Goal: Information Seeking & Learning: Learn about a topic

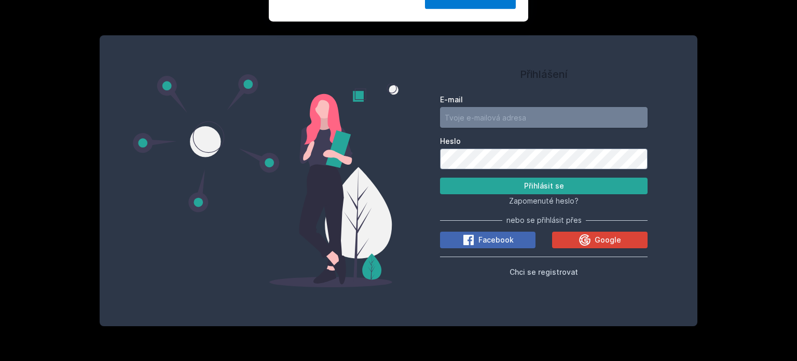
click at [480, 118] on input "E-mail" at bounding box center [544, 117] width 208 height 21
click at [402, 67] on button "Ne" at bounding box center [400, 67] width 37 height 26
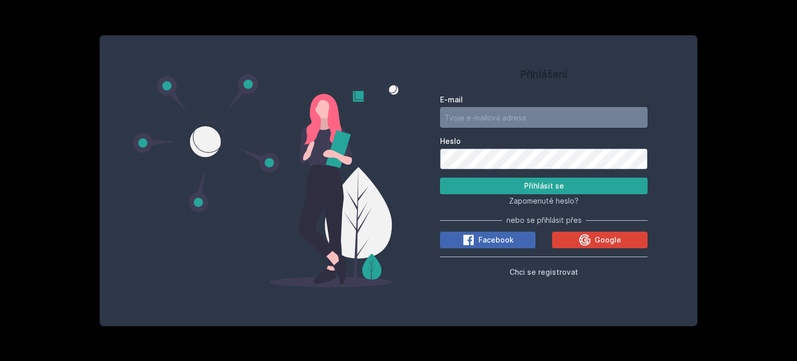
click at [469, 118] on input "E-mail" at bounding box center [544, 117] width 208 height 21
paste input "dictionary"
type input "[EMAIL_ADDRESS][DOMAIN_NAME]"
click at [440, 177] on button "Přihlásit se" at bounding box center [544, 185] width 208 height 17
click at [509, 117] on input "[EMAIL_ADDRESS][DOMAIN_NAME]" at bounding box center [544, 117] width 208 height 21
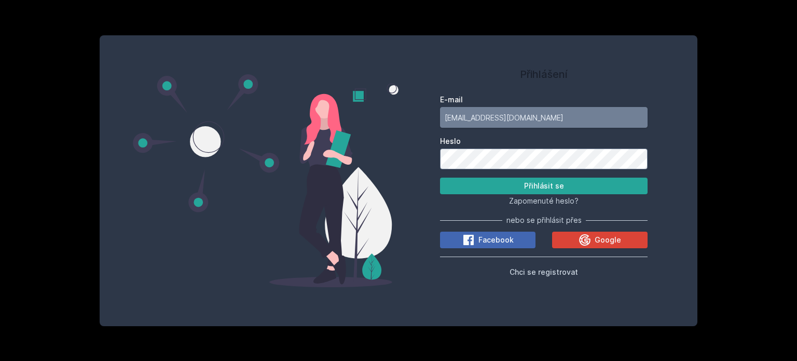
drag, startPoint x: 513, startPoint y: 120, endPoint x: 386, endPoint y: 119, distance: 127.2
click at [386, 119] on div "Přihlášení E-mail [EMAIL_ADDRESS][DOMAIN_NAME] Heslo Přihlásit se Zapomenuté he…" at bounding box center [399, 180] width 598 height 291
type input "[EMAIL_ADDRESS][DOMAIN_NAME]"
click at [482, 182] on button "Přihlásit se" at bounding box center [544, 185] width 208 height 17
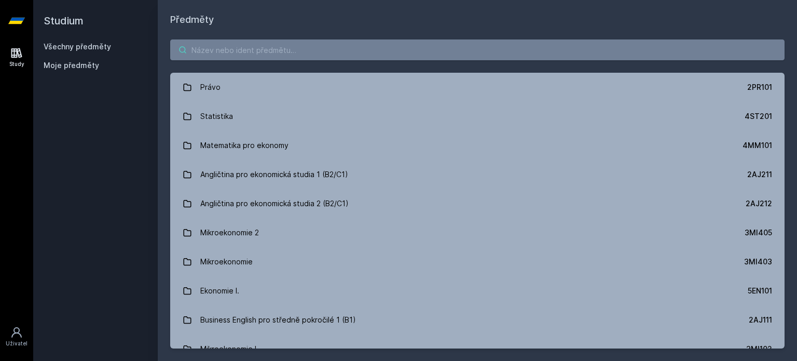
click at [293, 51] on input "search" at bounding box center [477, 49] width 614 height 21
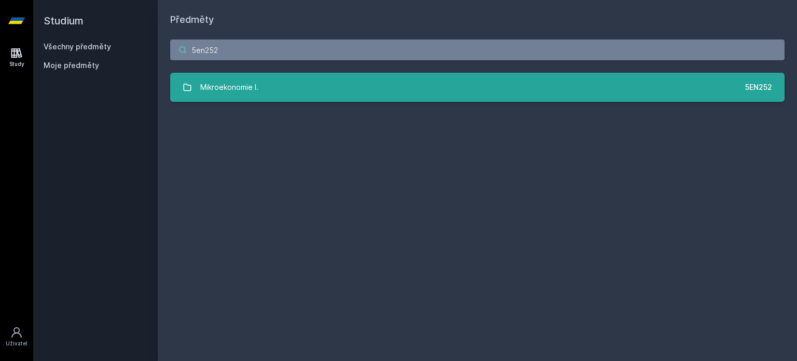
type input "5en252"
click at [322, 83] on link "Mikroekonomie I. 5EN252" at bounding box center [477, 87] width 614 height 29
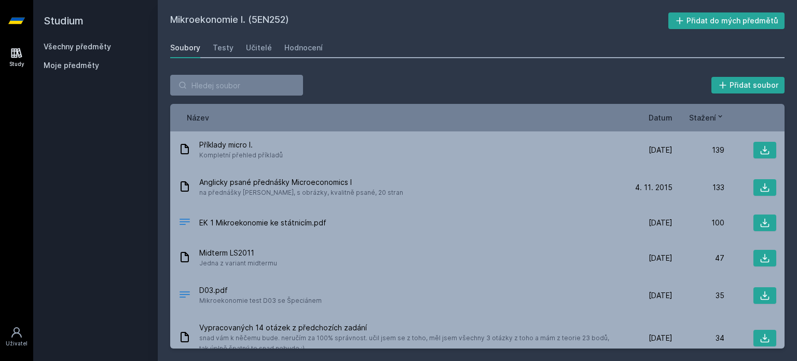
click at [673, 113] on div "Stažení" at bounding box center [699, 117] width 52 height 11
click at [672, 116] on span "Datum" at bounding box center [661, 117] width 24 height 11
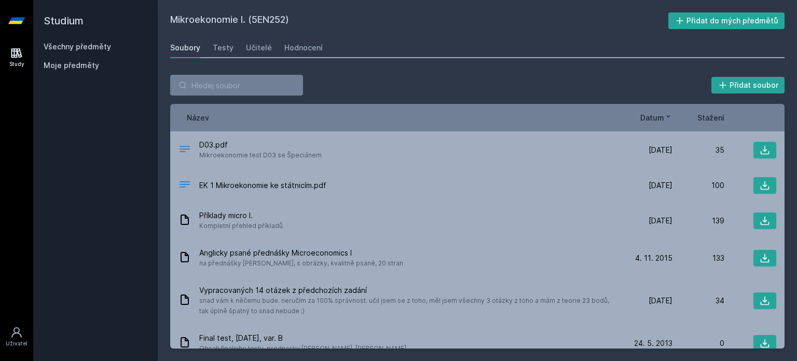
drag, startPoint x: 251, startPoint y: 20, endPoint x: 286, endPoint y: 24, distance: 35.5
click at [286, 24] on h2 "Mikroekonomie I. (5EN252)" at bounding box center [419, 20] width 498 height 17
copy h2 "5EN252"
click at [466, 89] on div "Přidat soubor" at bounding box center [477, 85] width 614 height 21
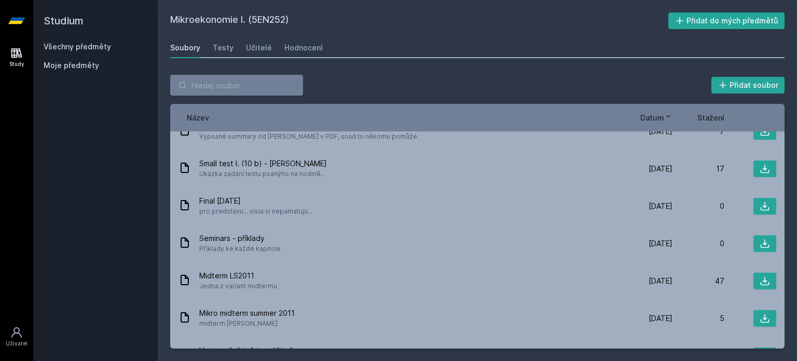
scroll to position [830, 0]
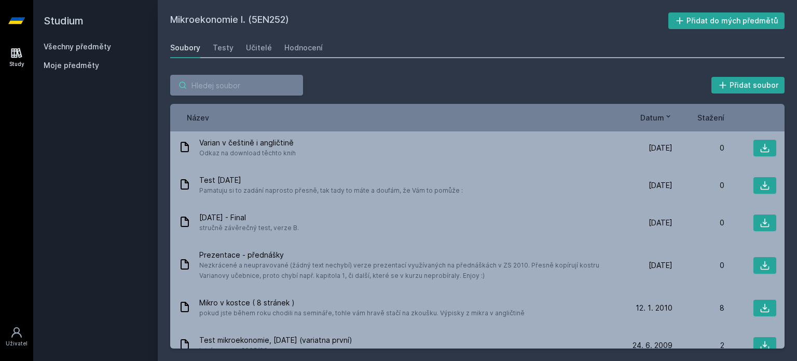
click at [230, 85] on input "search" at bounding box center [236, 85] width 133 height 21
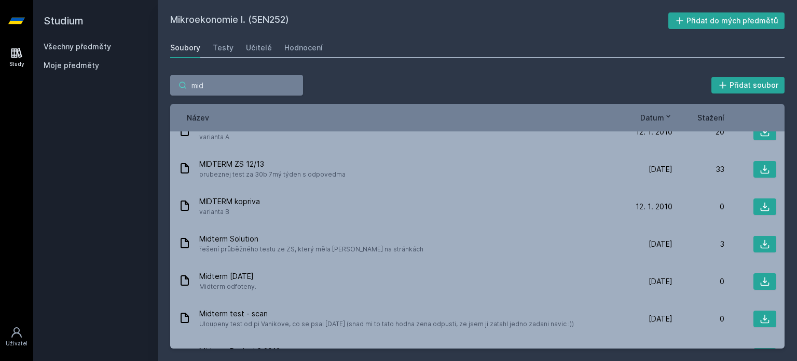
scroll to position [467, 0]
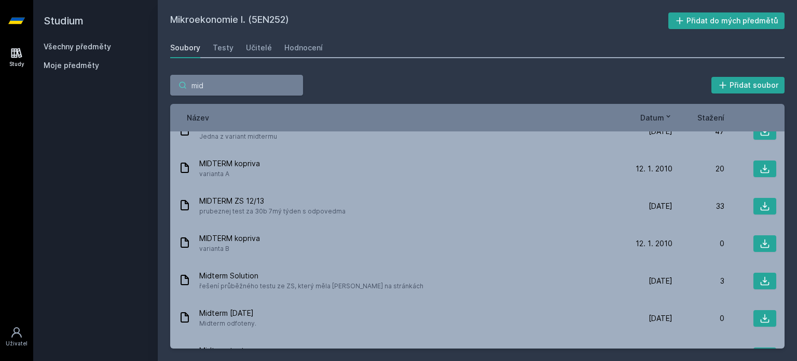
type input "mid"
click at [666, 114] on icon at bounding box center [668, 116] width 8 height 8
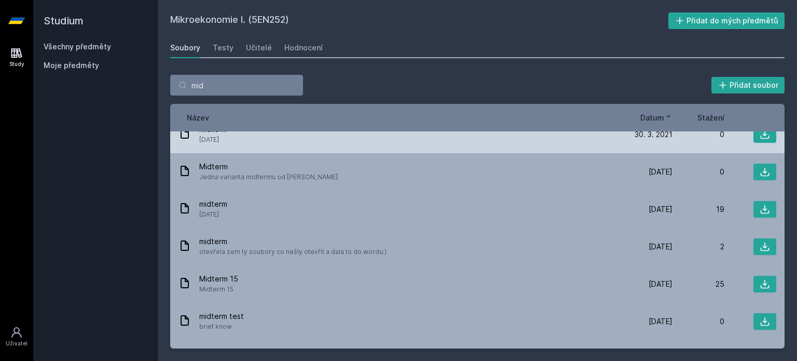
scroll to position [0, 0]
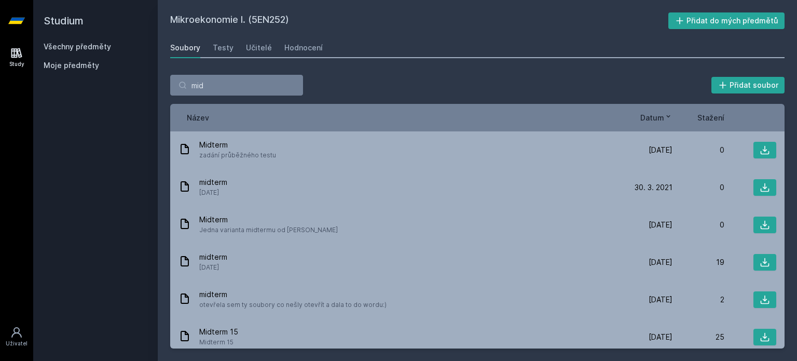
click at [672, 111] on div "Název Datum Stažení" at bounding box center [477, 118] width 614 height 28
click at [669, 118] on icon at bounding box center [668, 116] width 8 height 8
click at [670, 116] on icon at bounding box center [668, 116] width 8 height 8
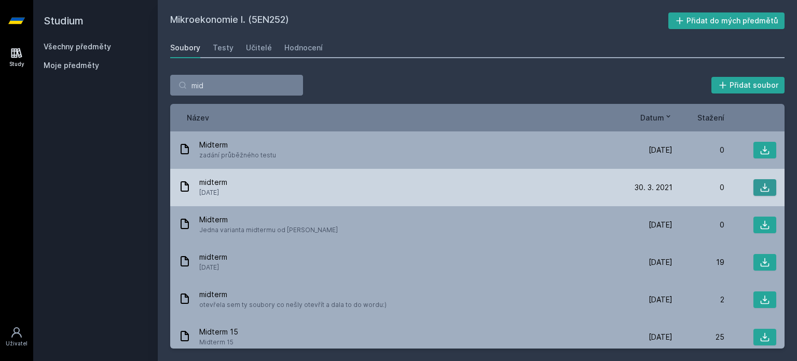
click at [763, 186] on icon at bounding box center [765, 187] width 10 height 10
click at [760, 184] on icon at bounding box center [765, 187] width 10 height 10
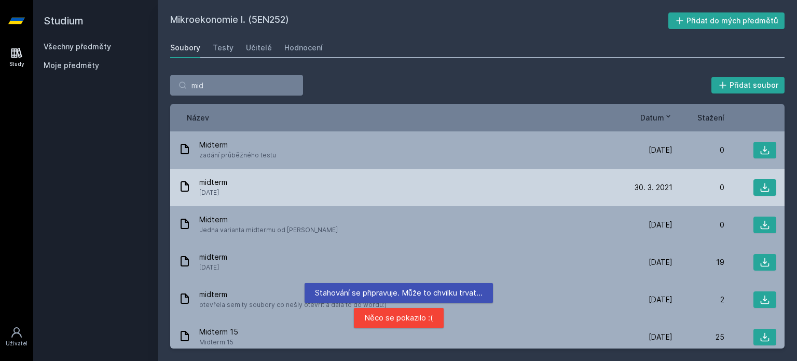
click at [185, 184] on icon at bounding box center [185, 186] width 8 height 10
click at [210, 183] on span "midterm" at bounding box center [213, 182] width 28 height 10
click at [211, 183] on span "midterm" at bounding box center [213, 182] width 28 height 10
